Goal: Task Accomplishment & Management: Use online tool/utility

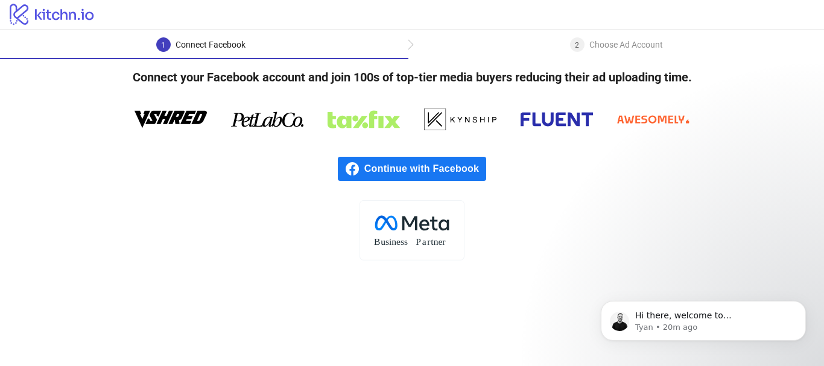
click at [426, 177] on span "Continue with Facebook" at bounding box center [425, 169] width 122 height 24
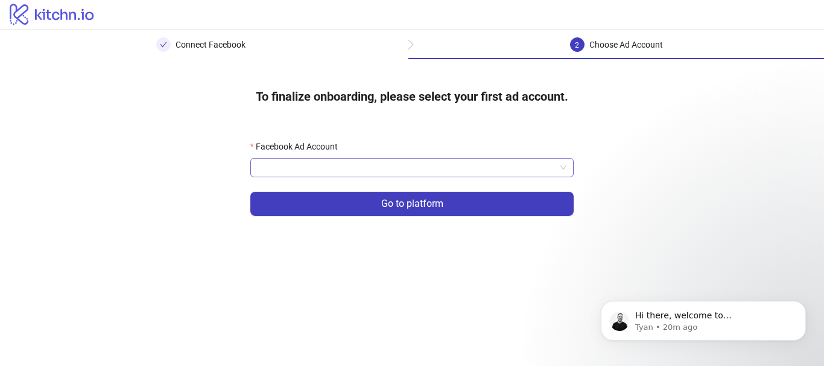
click at [326, 166] on input "Facebook Ad Account" at bounding box center [406, 168] width 298 height 18
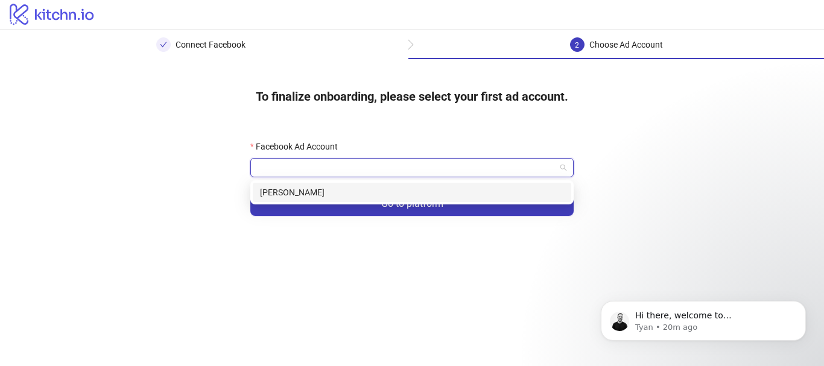
click at [298, 188] on div "[PERSON_NAME]" at bounding box center [412, 192] width 304 height 13
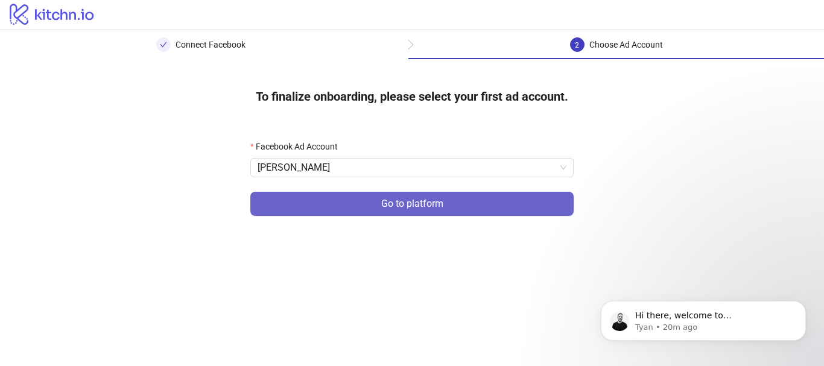
click at [410, 210] on button "Go to platform" at bounding box center [411, 204] width 323 height 24
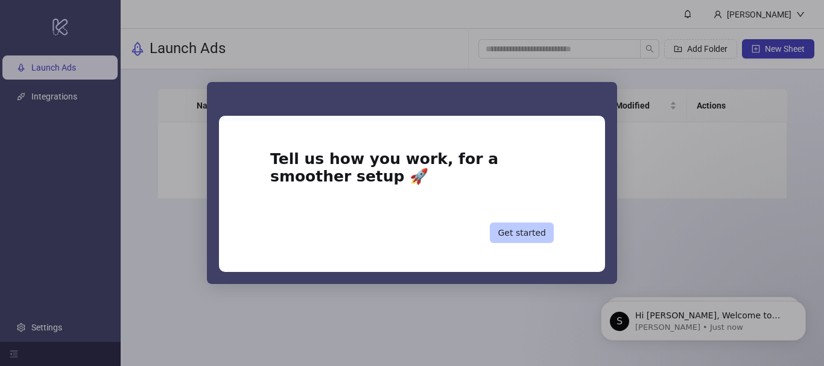
click at [526, 230] on button "Get started" at bounding box center [522, 232] width 64 height 20
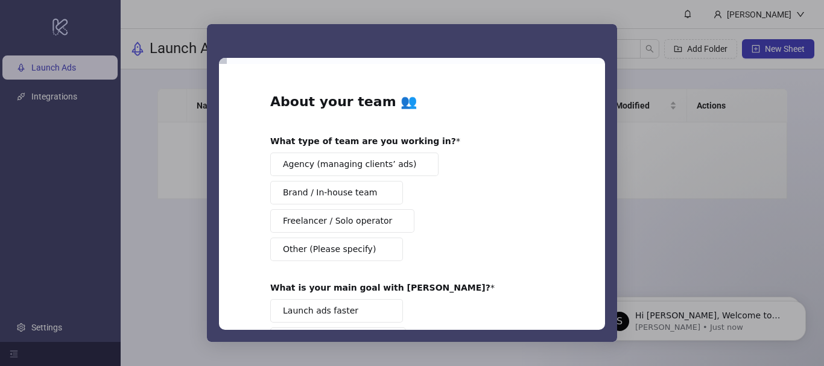
click at [706, 241] on div "Intercom messenger" at bounding box center [412, 183] width 824 height 366
click at [58, 62] on div "Intercom messenger" at bounding box center [412, 183] width 824 height 366
click at [334, 195] on span "Brand / In-house team" at bounding box center [330, 192] width 94 height 13
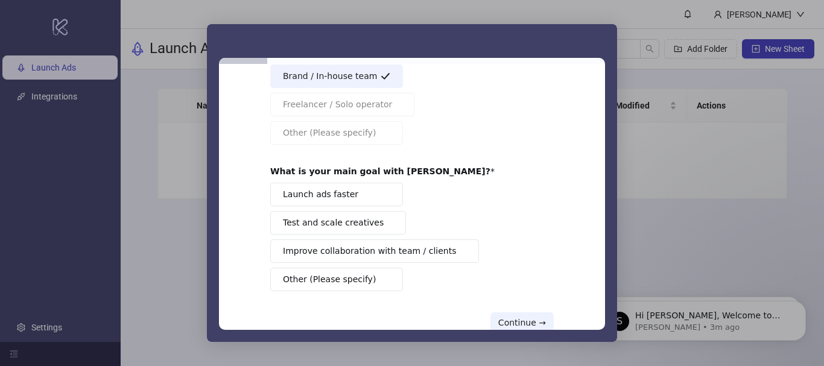
scroll to position [121, 0]
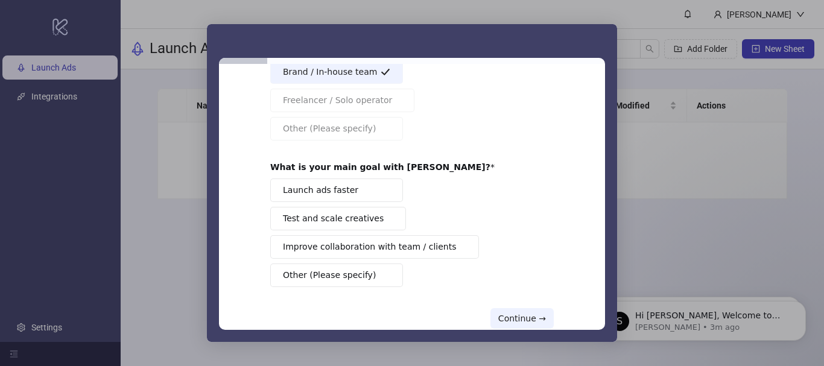
click at [298, 184] on span "Launch ads faster" at bounding box center [320, 190] width 75 height 13
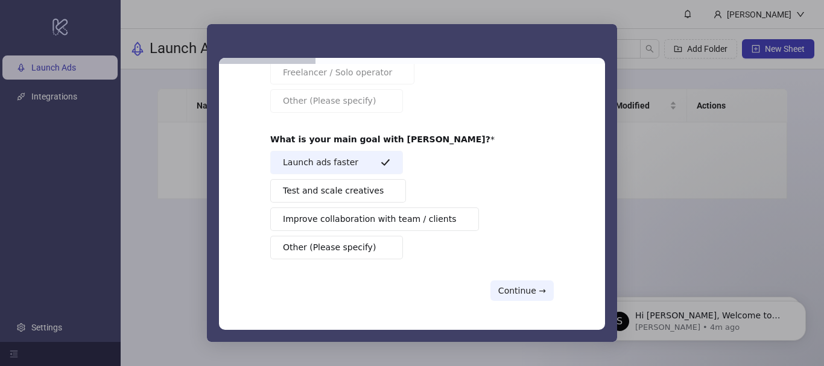
click at [521, 278] on div "About your team 👥 What type of team are you working in? Agency (managing client…" at bounding box center [411, 123] width 283 height 356
click at [521, 283] on button "Continue →" at bounding box center [521, 290] width 63 height 20
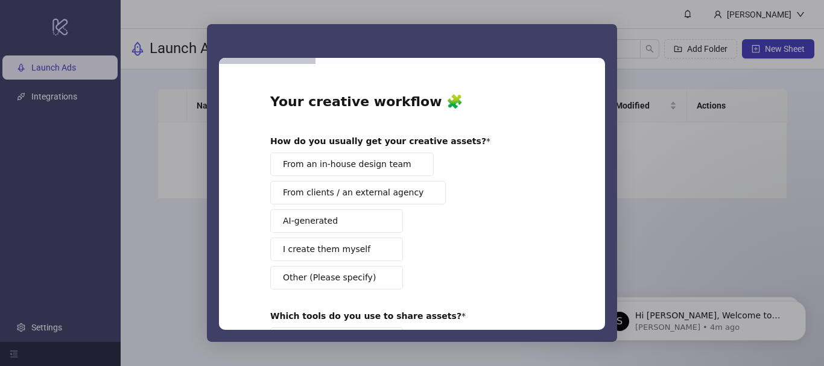
click at [346, 166] on span "From an in-house design team" at bounding box center [347, 164] width 128 height 13
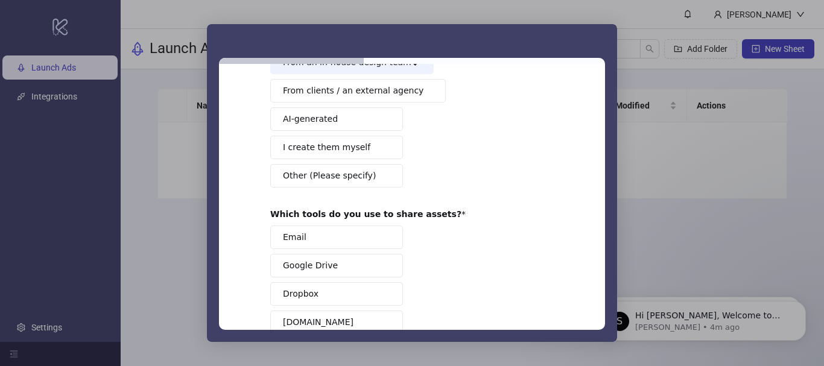
scroll to position [121, 0]
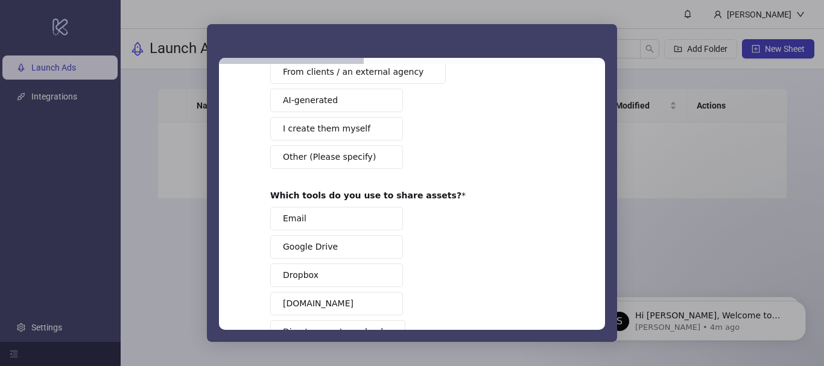
click at [286, 222] on span "Email" at bounding box center [295, 218] width 24 height 13
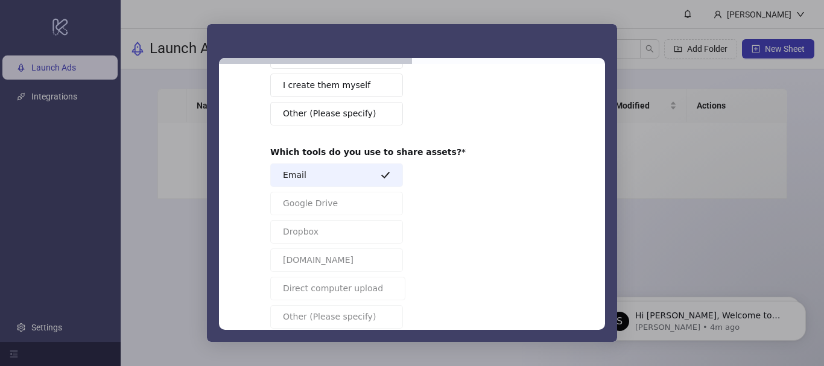
scroll to position [233, 0]
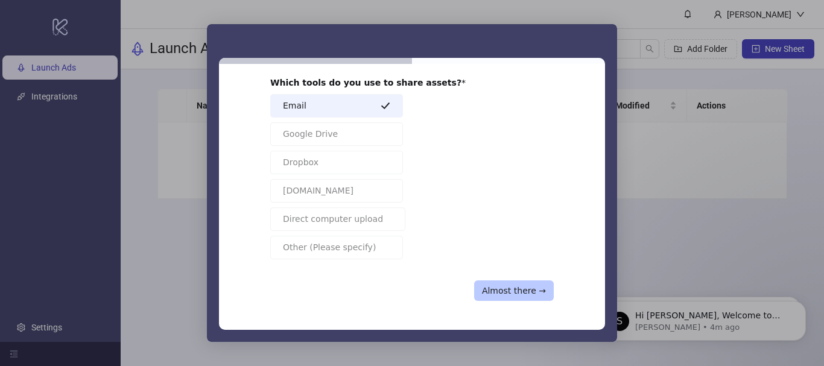
click at [523, 280] on button "Almost there →" at bounding box center [514, 290] width 80 height 20
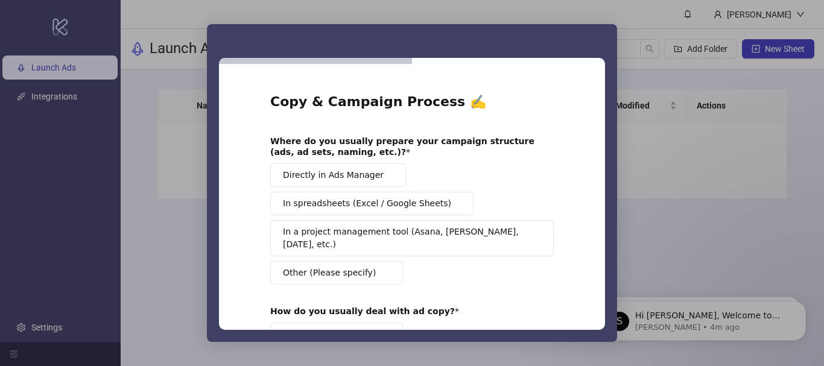
click at [327, 181] on span "Directly in Ads Manager" at bounding box center [333, 175] width 101 height 13
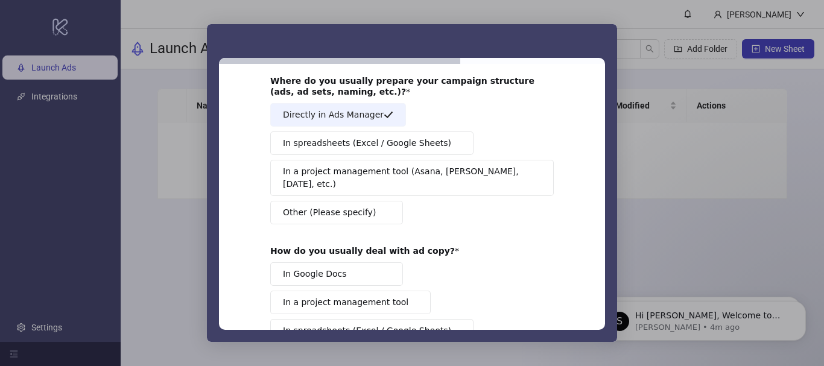
click at [317, 268] on span "In Google Docs" at bounding box center [315, 274] width 64 height 13
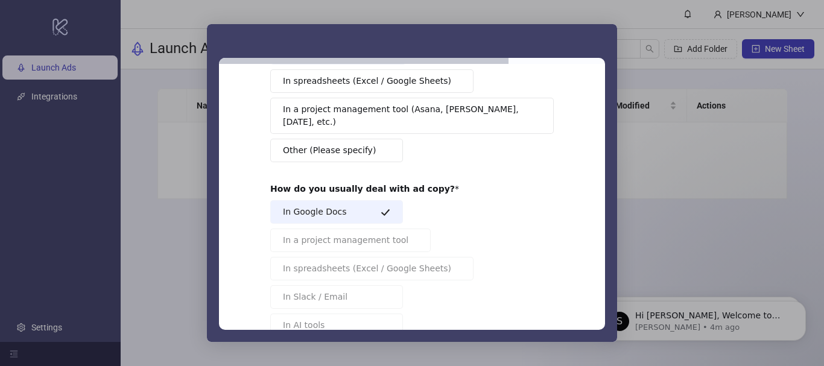
scroll to position [216, 0]
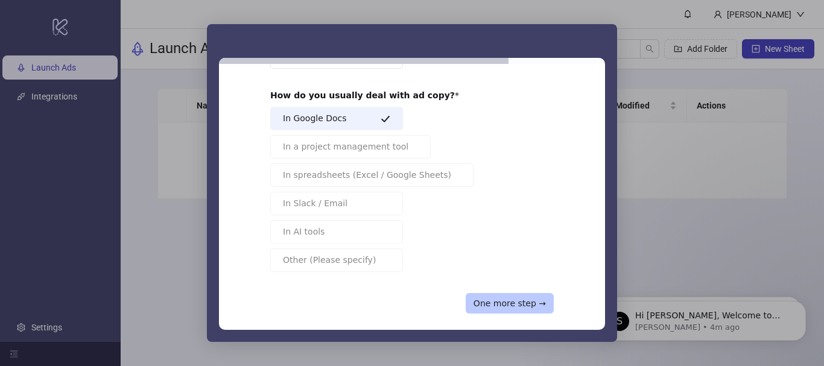
click at [531, 293] on button "One more step →" at bounding box center [509, 303] width 88 height 20
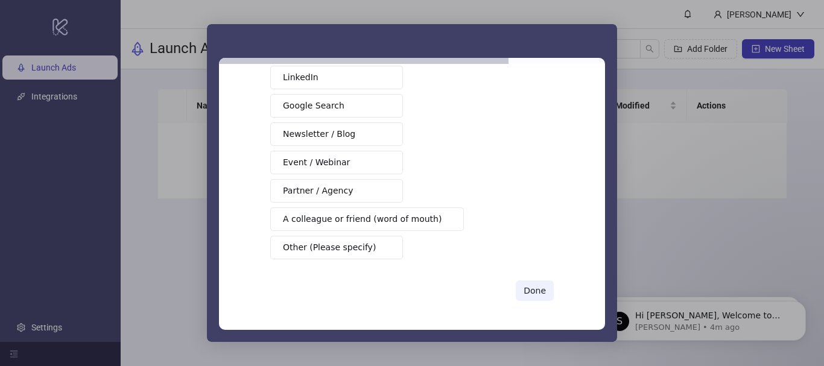
scroll to position [0, 0]
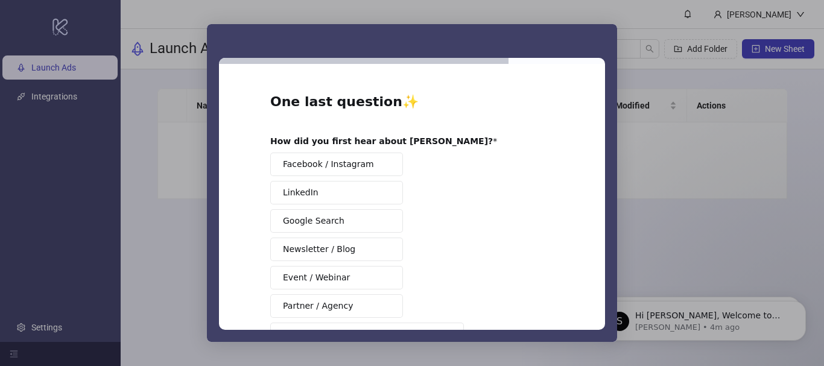
click at [340, 171] on button "Facebook / Instagram" at bounding box center [336, 165] width 133 height 24
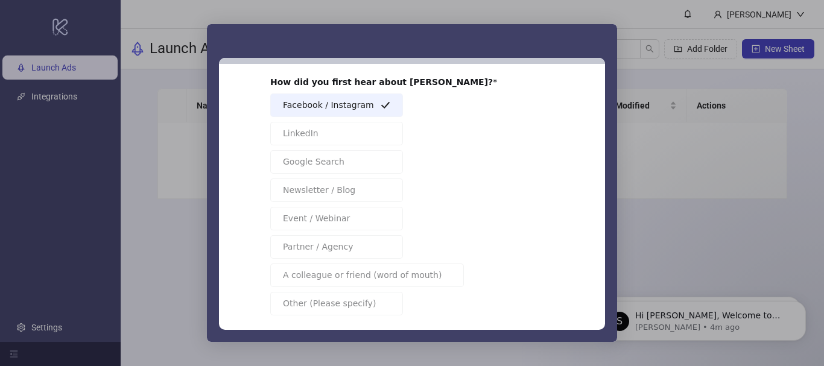
scroll to position [115, 0]
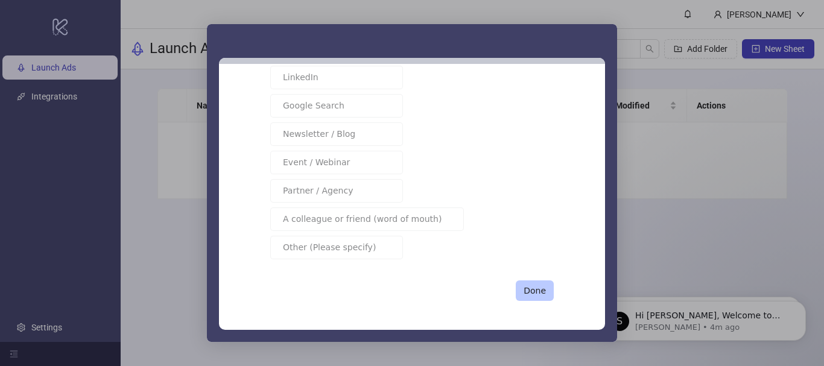
click at [534, 286] on button "Done" at bounding box center [534, 290] width 38 height 20
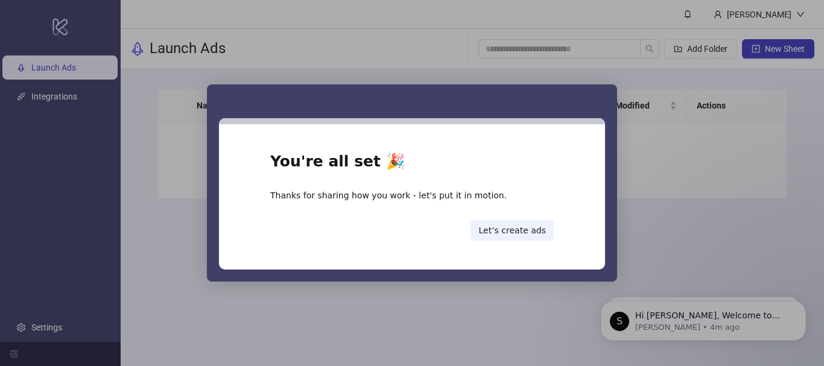
scroll to position [0, 0]
click at [515, 233] on button "Let’s create ads" at bounding box center [511, 230] width 83 height 20
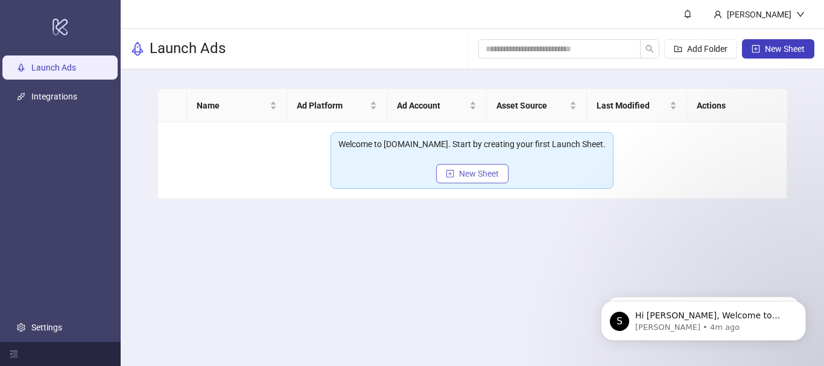
click at [468, 171] on span "New Sheet" at bounding box center [479, 174] width 40 height 10
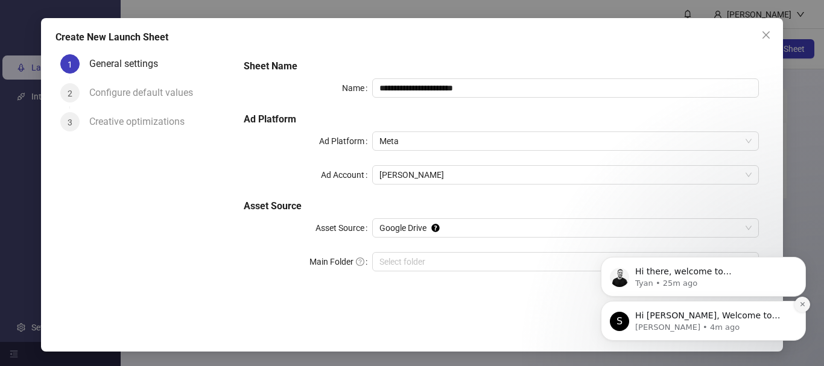
click at [800, 305] on icon "Dismiss notification" at bounding box center [802, 304] width 7 height 7
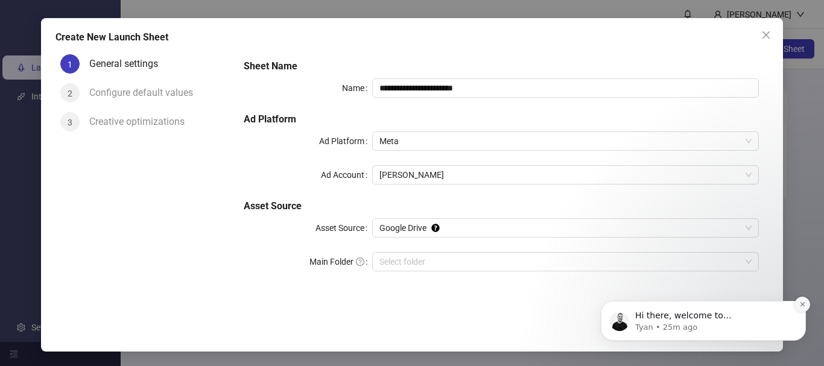
click at [798, 309] on button "Dismiss notification" at bounding box center [802, 305] width 16 height 16
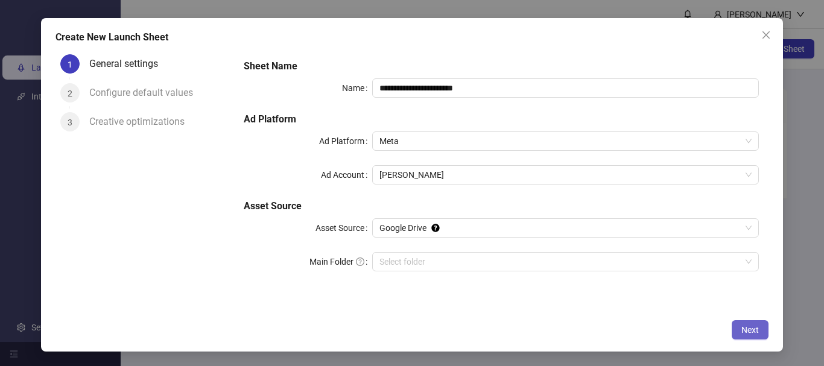
click at [742, 327] on span "Next" at bounding box center [749, 330] width 17 height 10
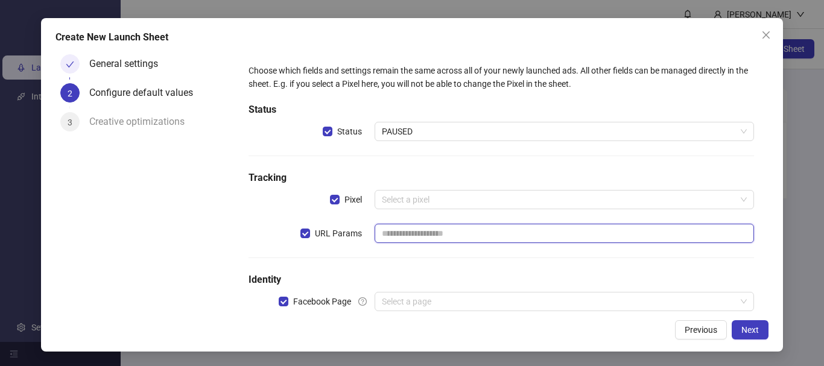
click at [396, 239] on input "text" at bounding box center [563, 233] width 379 height 19
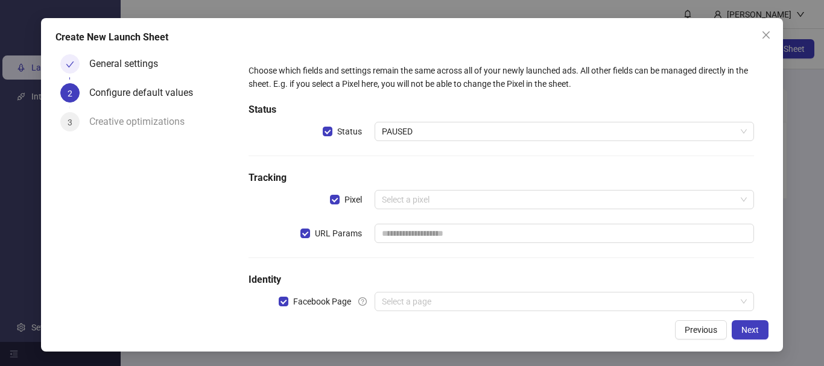
click at [435, 189] on div "Choose which fields and settings remain the same across all of your newly launc…" at bounding box center [501, 194] width 515 height 271
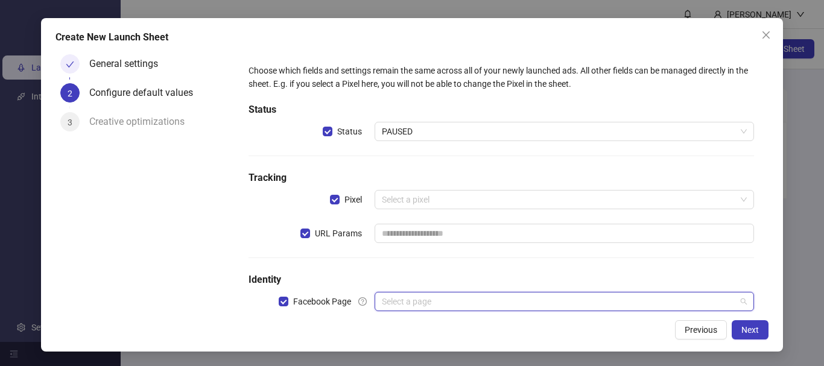
click at [482, 301] on input "search" at bounding box center [559, 301] width 354 height 18
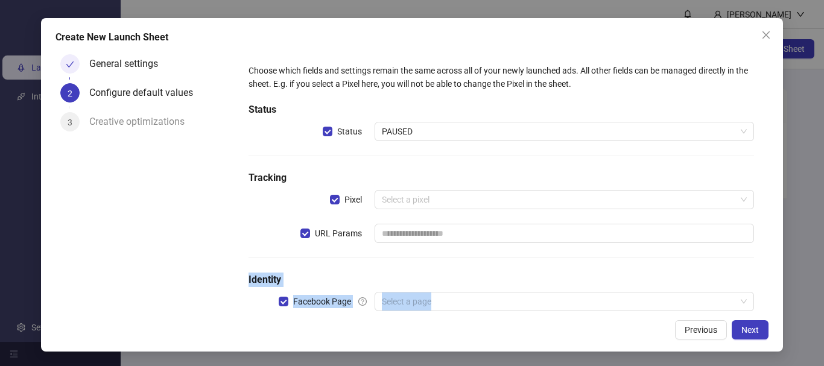
drag, startPoint x: 753, startPoint y: 236, endPoint x: 760, endPoint y: 291, distance: 54.7
click at [760, 291] on div "Choose which fields and settings remain the same across all of your newly launc…" at bounding box center [501, 180] width 534 height 263
click at [688, 332] on span "Previous" at bounding box center [700, 330] width 33 height 10
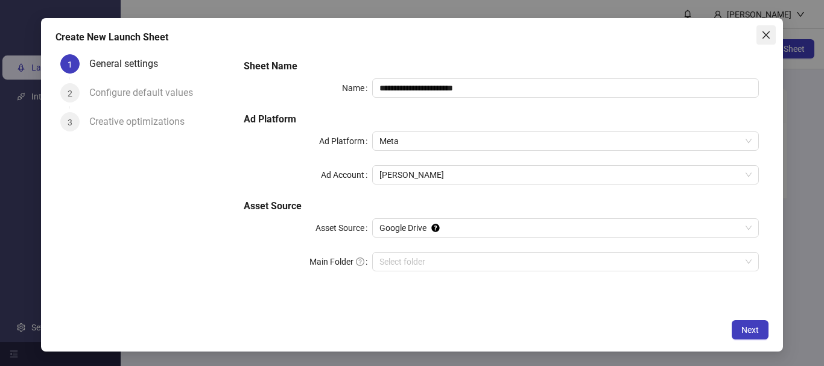
click at [767, 33] on icon "close" at bounding box center [765, 34] width 7 height 7
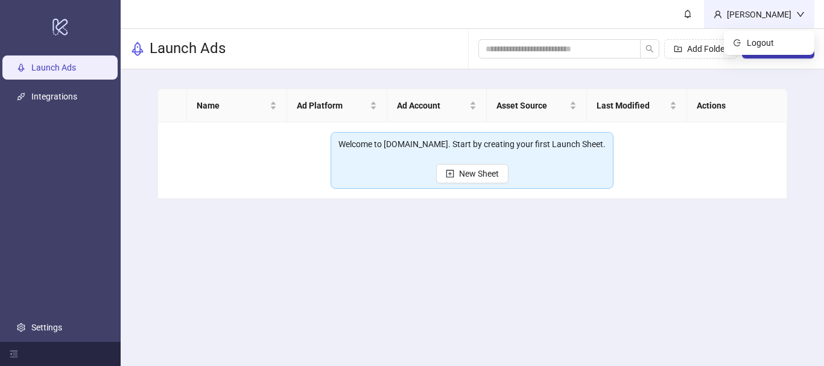
click at [778, 13] on div "[PERSON_NAME]" at bounding box center [759, 14] width 74 height 13
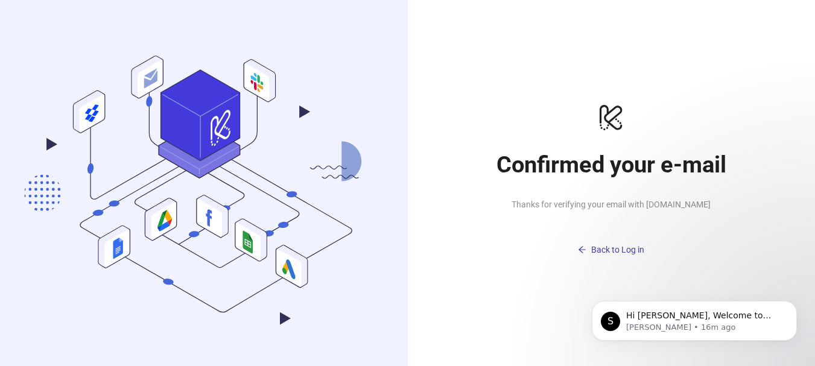
scroll to position [14, 0]
